Goal: Task Accomplishment & Management: Manage account settings

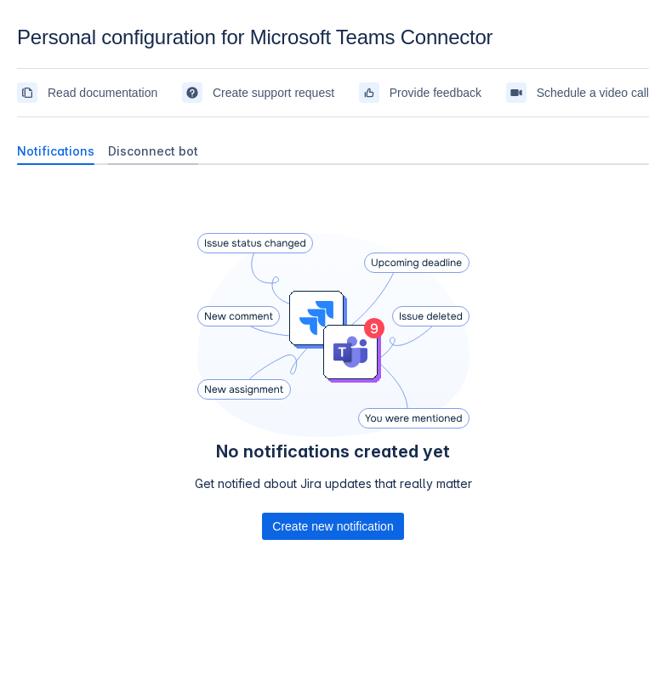
click at [166, 148] on span "Disconnect bot" at bounding box center [153, 151] width 90 height 17
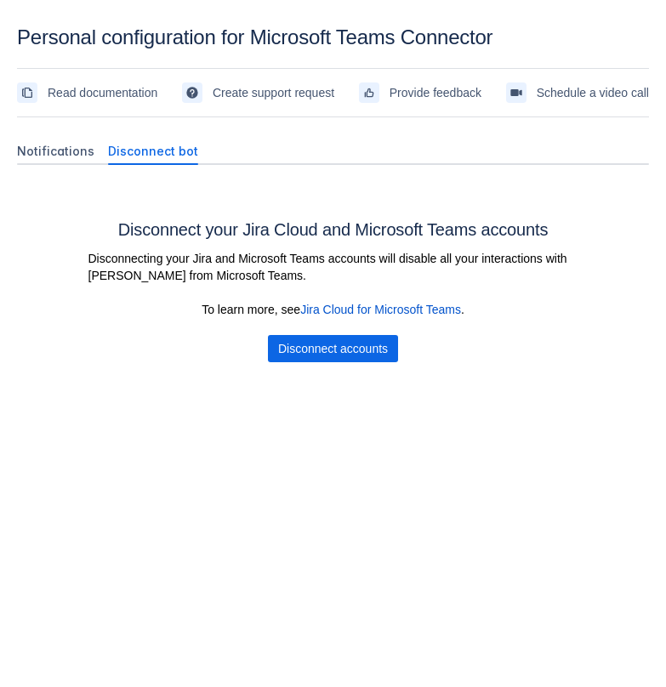
click at [340, 328] on div "To learn more, see Jira Cloud for Microsoft Teams . Disconnect accounts" at bounding box center [333, 331] width 510 height 61
click at [339, 333] on div "To learn more, see Jira Cloud for Microsoft Teams . Disconnect accounts" at bounding box center [333, 331] width 510 height 61
click at [332, 346] on span "Disconnect accounts" at bounding box center [333, 348] width 110 height 27
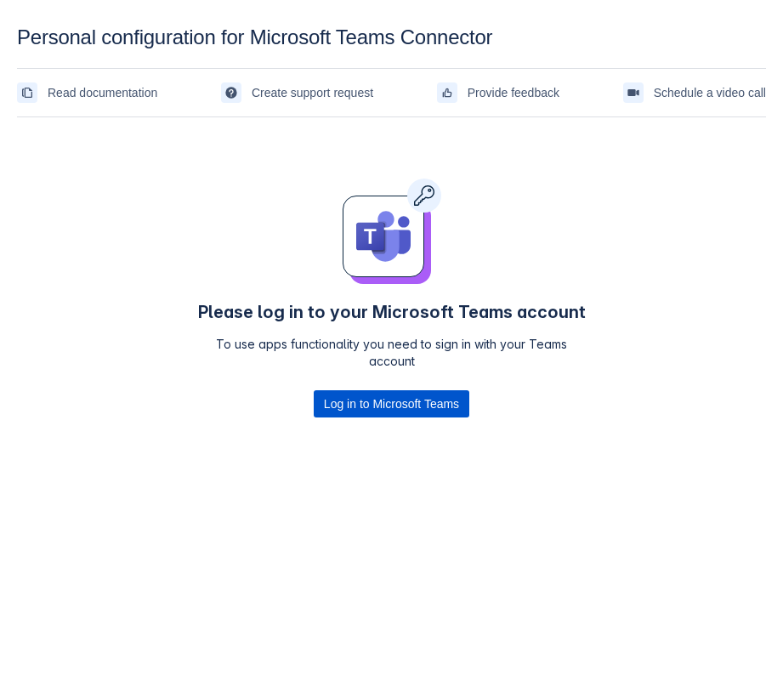
click at [439, 399] on span "Log in to Microsoft Teams" at bounding box center [391, 403] width 135 height 27
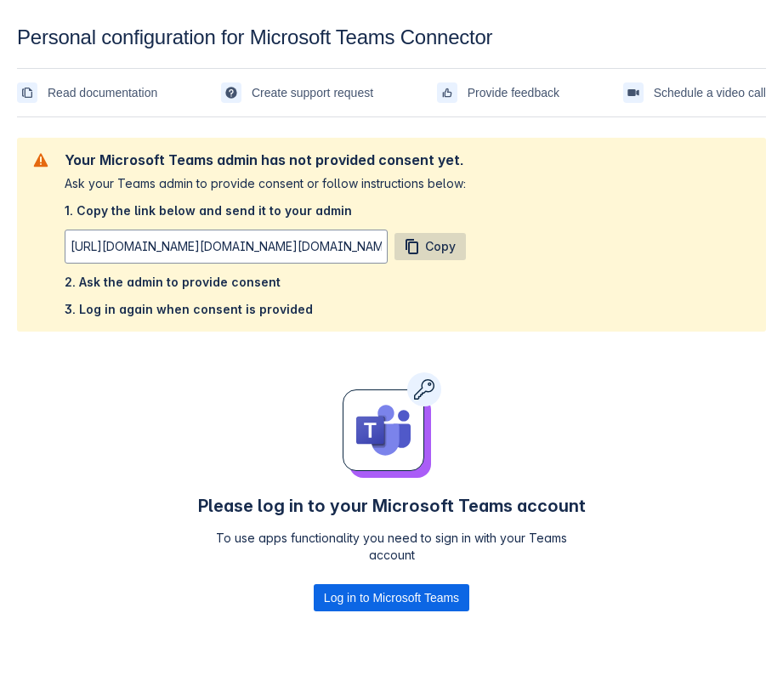
click at [432, 246] on span "Copy" at bounding box center [440, 246] width 31 height 27
click at [331, 600] on span "Log in to Microsoft Teams" at bounding box center [391, 597] width 135 height 27
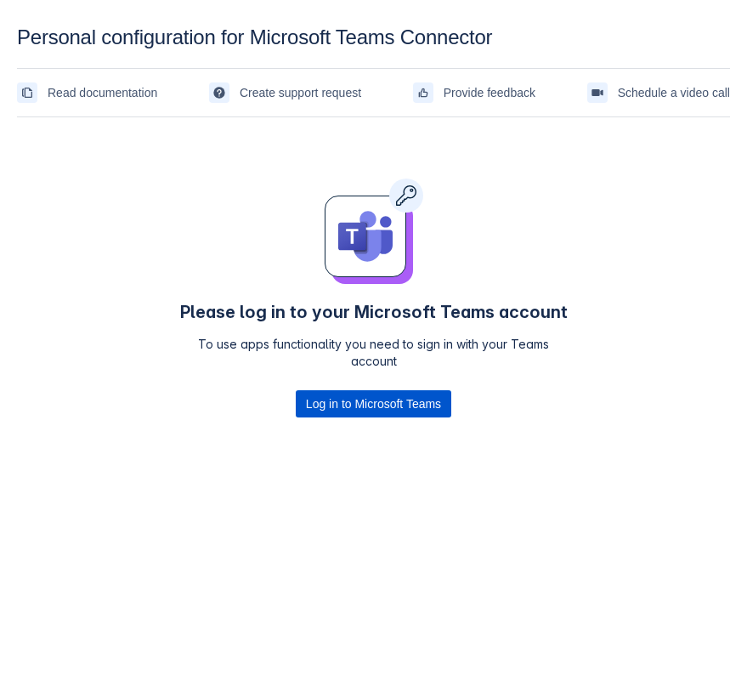
click at [337, 403] on span "Log in to Microsoft Teams" at bounding box center [373, 403] width 135 height 27
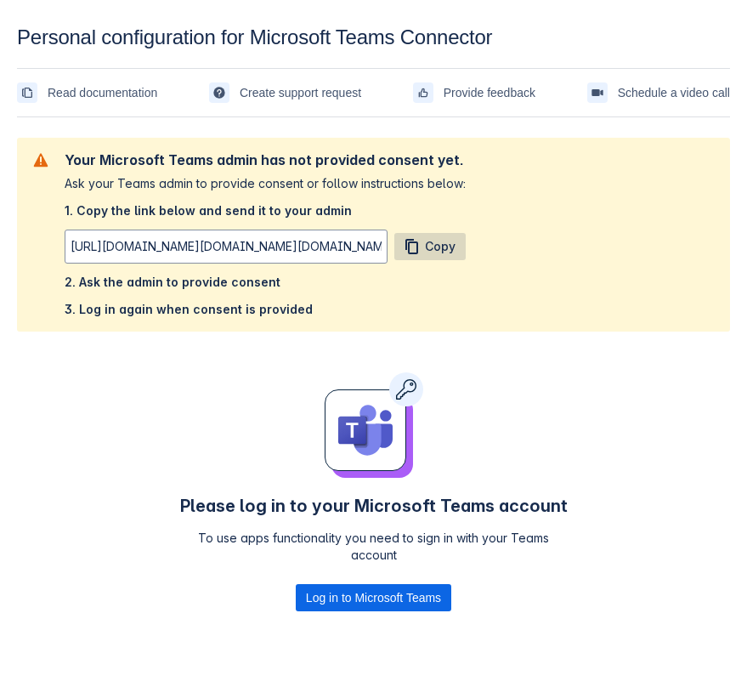
click at [445, 244] on span "Copy" at bounding box center [440, 246] width 31 height 27
click at [365, 591] on span "Log in to Microsoft Teams" at bounding box center [373, 597] width 135 height 27
